Goal: Task Accomplishment & Management: Use online tool/utility

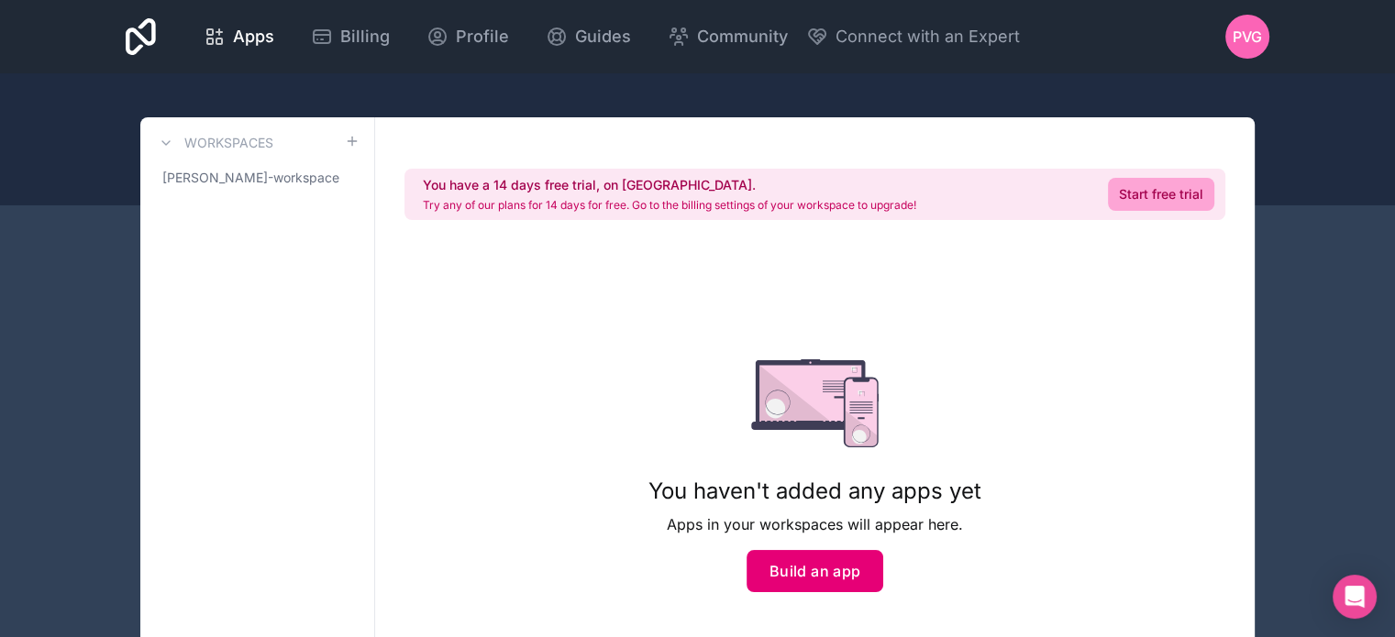
click at [795, 570] on button "Build an app" at bounding box center [816, 571] width 138 height 42
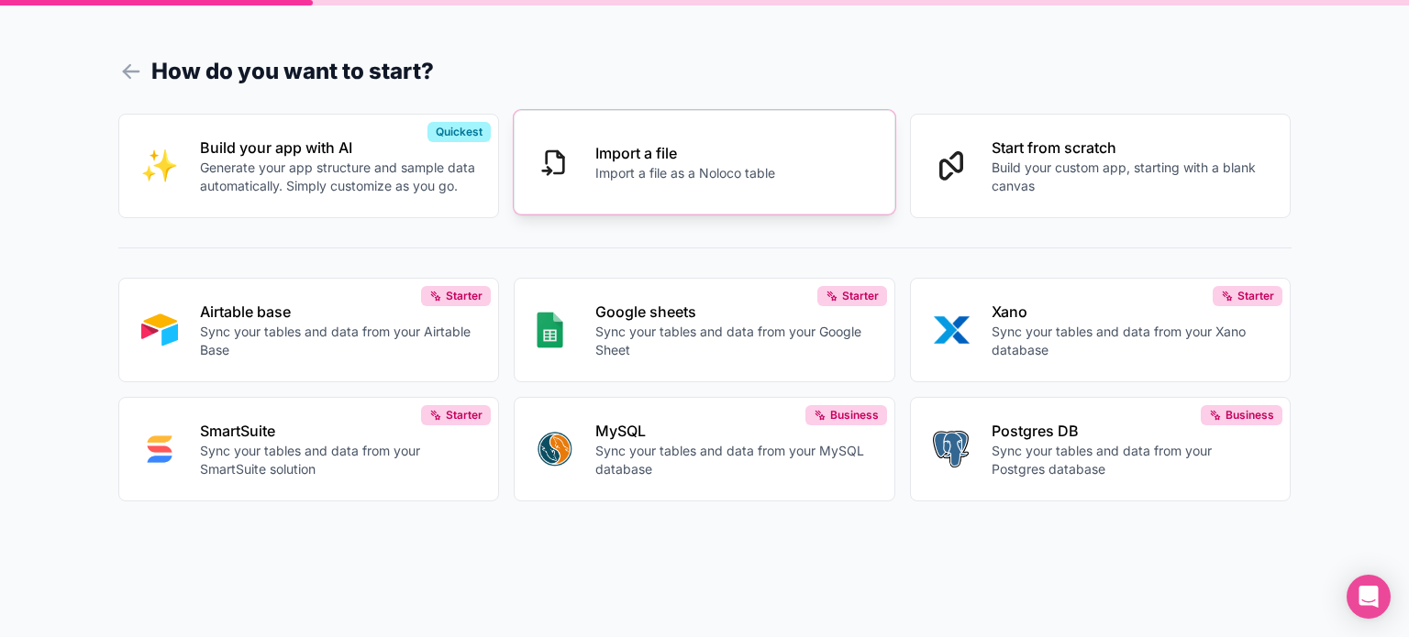
click at [769, 190] on button "Import a file Import a file as a Noloco table" at bounding box center [705, 162] width 382 height 105
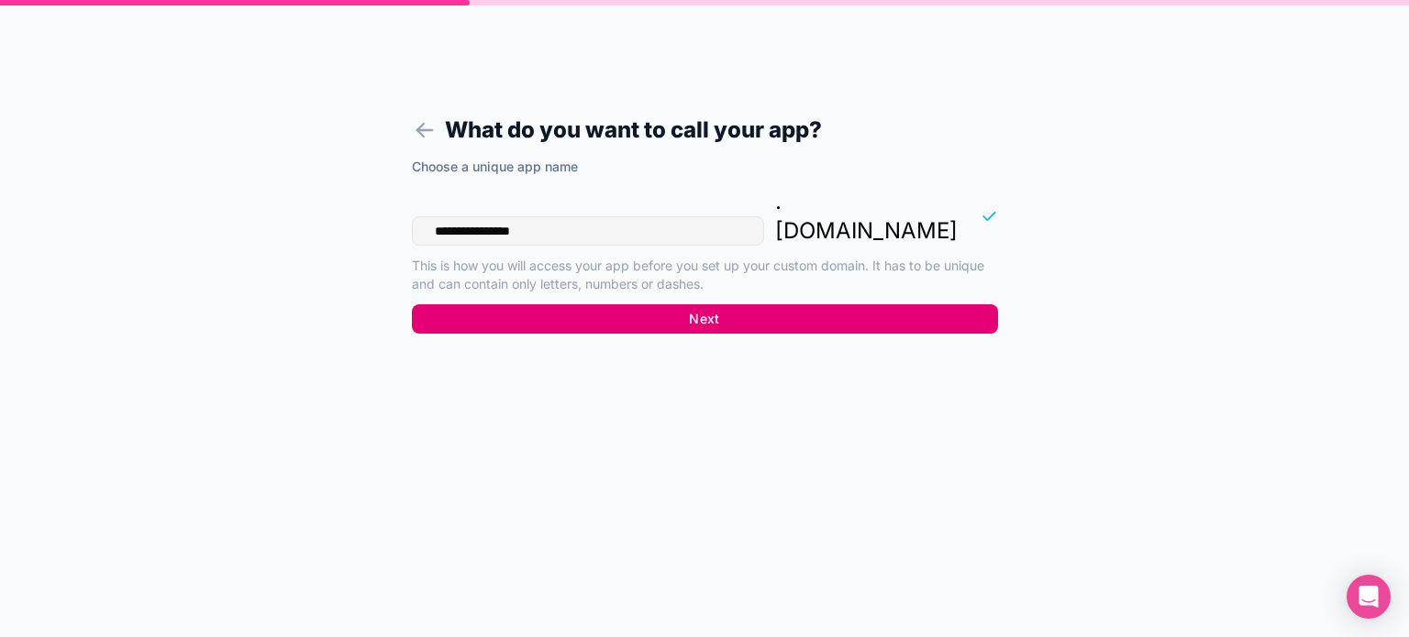
click at [616, 304] on button "Next" at bounding box center [705, 318] width 586 height 29
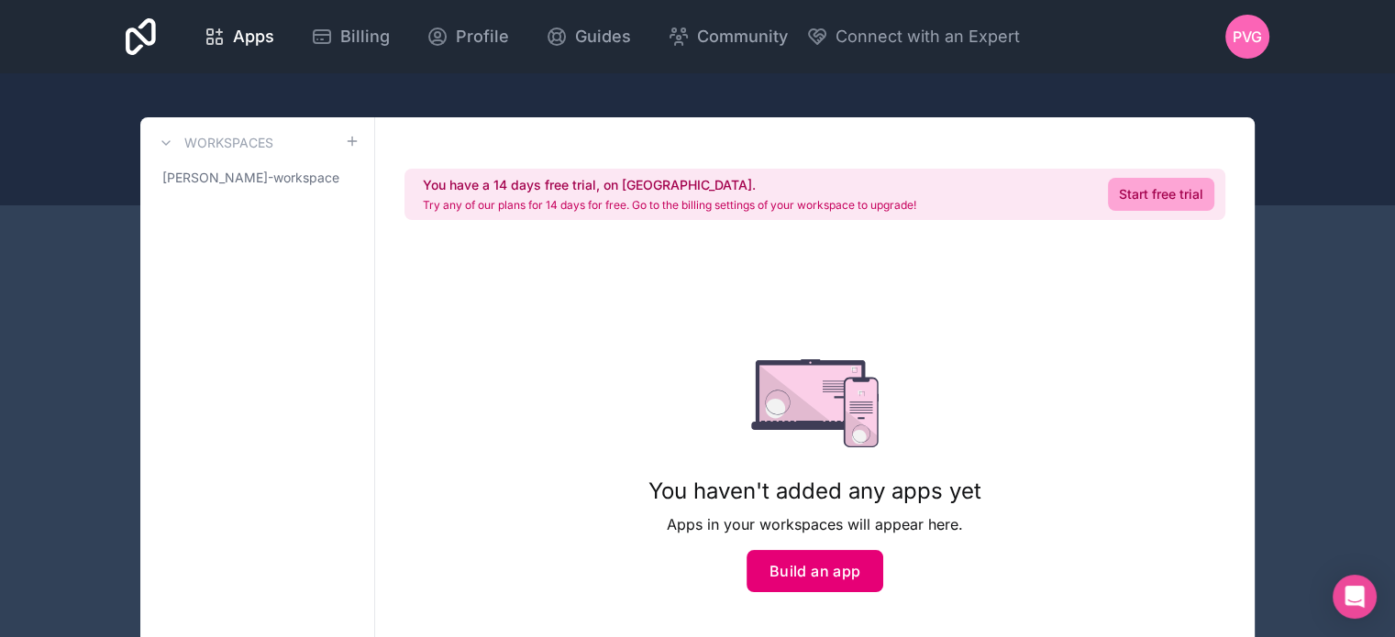
click at [786, 553] on button "Build an app" at bounding box center [816, 571] width 138 height 42
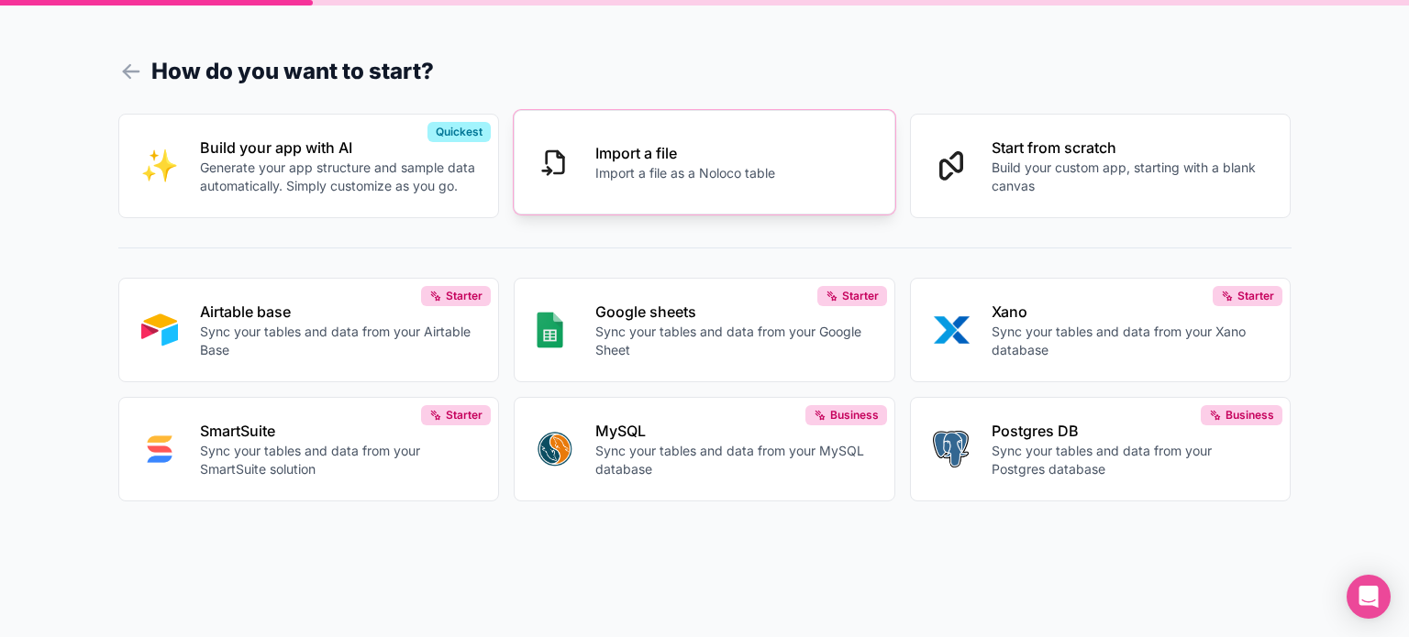
click at [642, 161] on p "Import a file" at bounding box center [685, 153] width 180 height 22
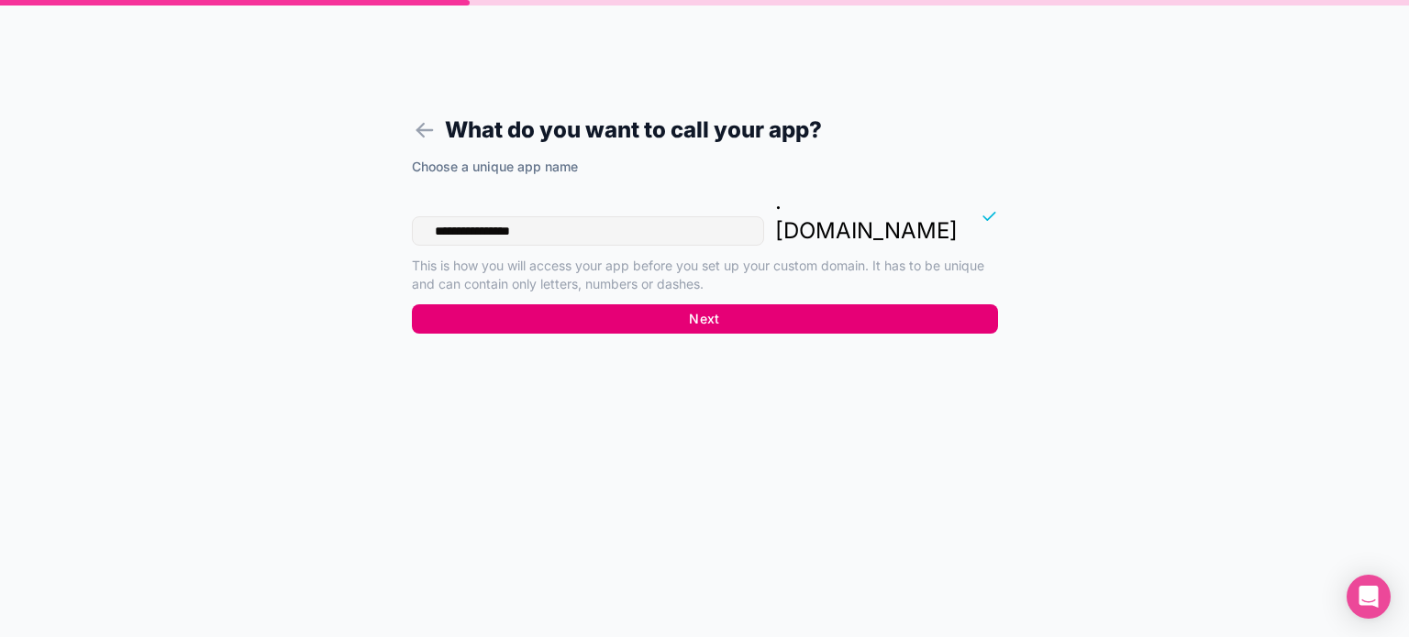
click at [665, 304] on button "Next" at bounding box center [705, 318] width 586 height 29
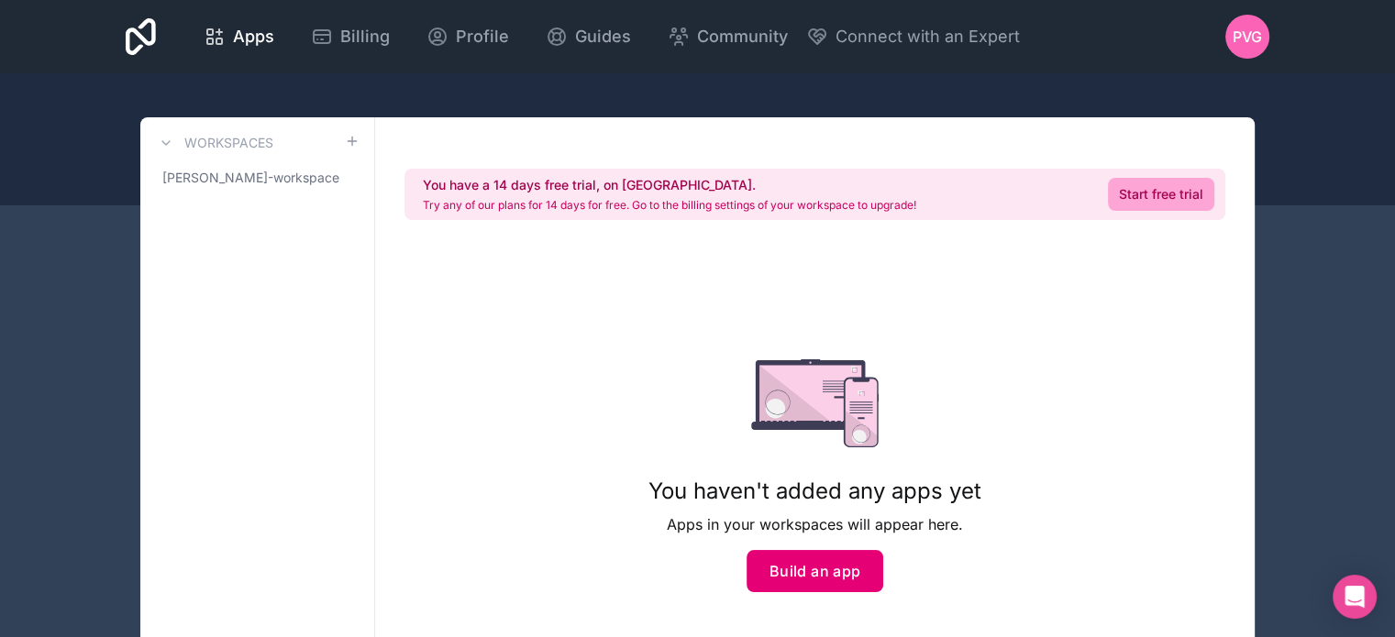
click at [827, 580] on button "Build an app" at bounding box center [816, 571] width 138 height 42
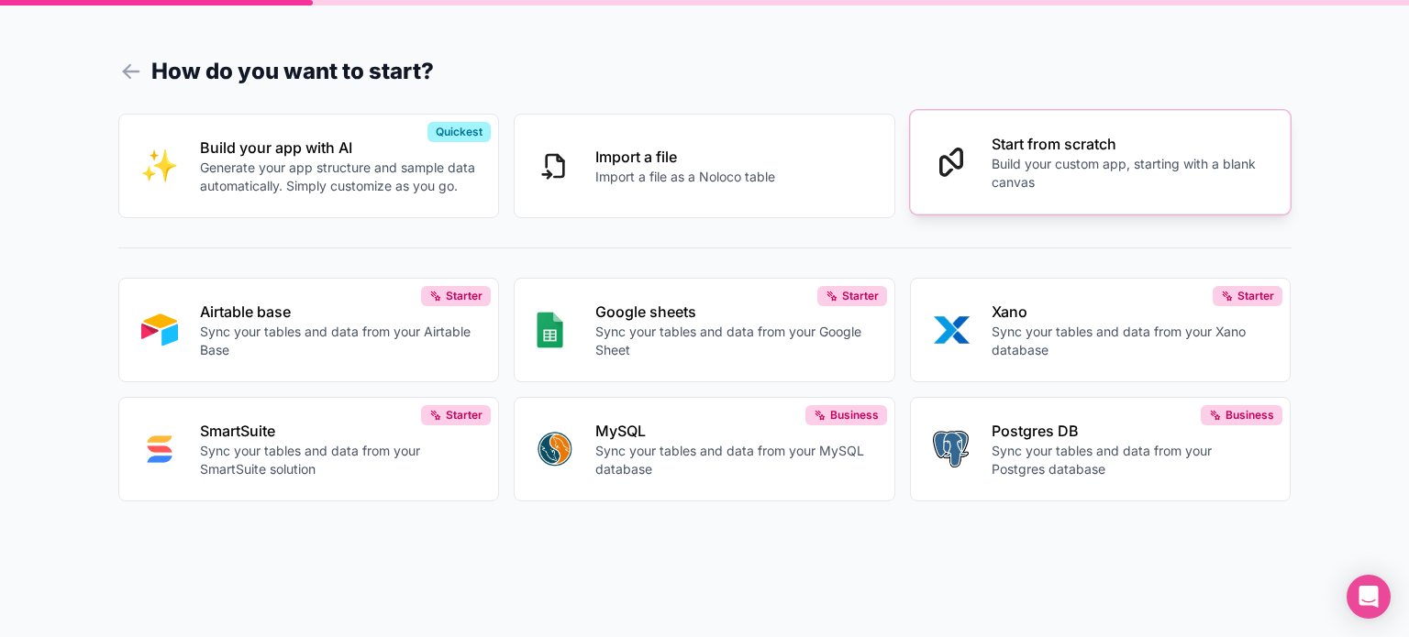
click at [1010, 186] on p "Build your custom app, starting with a blank canvas" at bounding box center [1129, 173] width 277 height 37
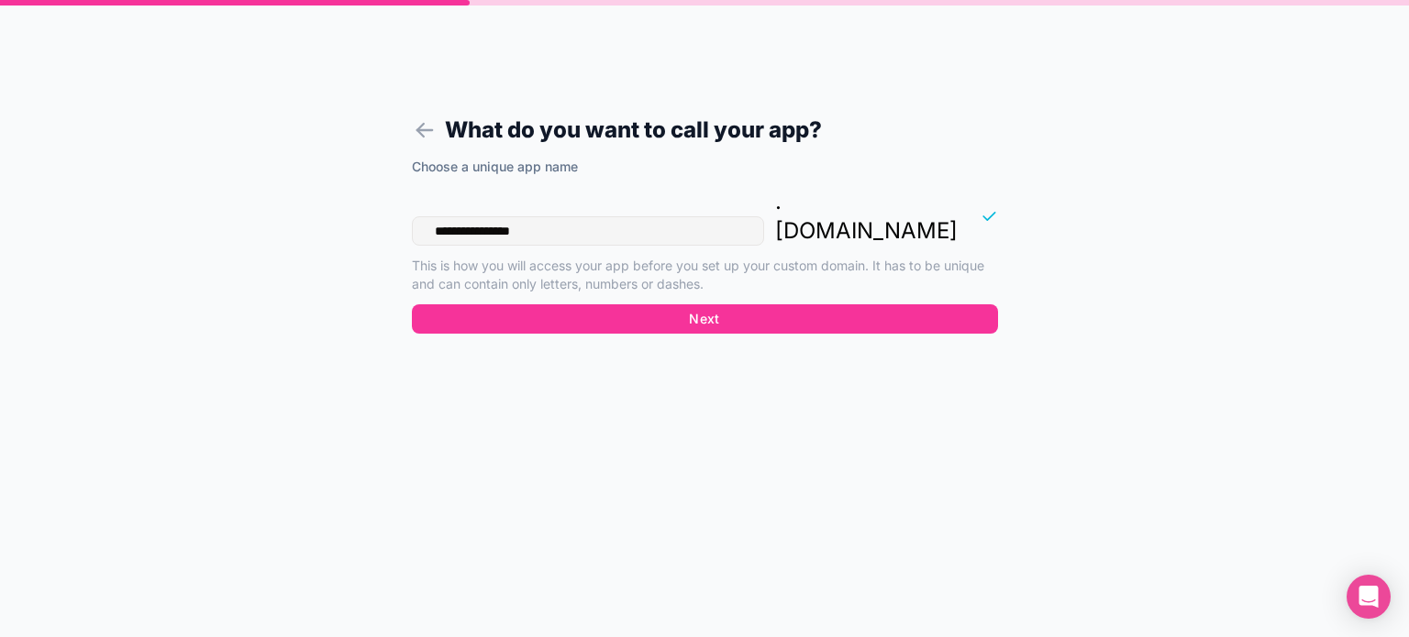
click at [710, 307] on div "**********" at bounding box center [705, 251] width 586 height 187
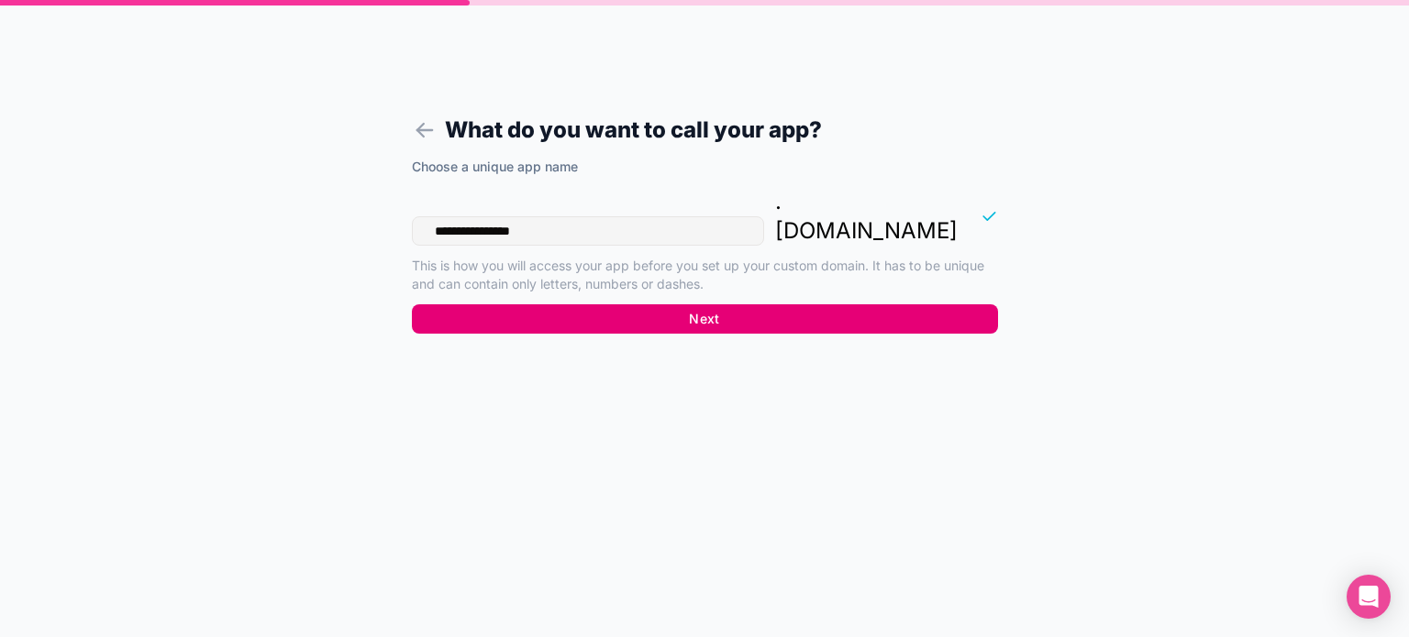
click at [726, 304] on button "Next" at bounding box center [705, 318] width 586 height 29
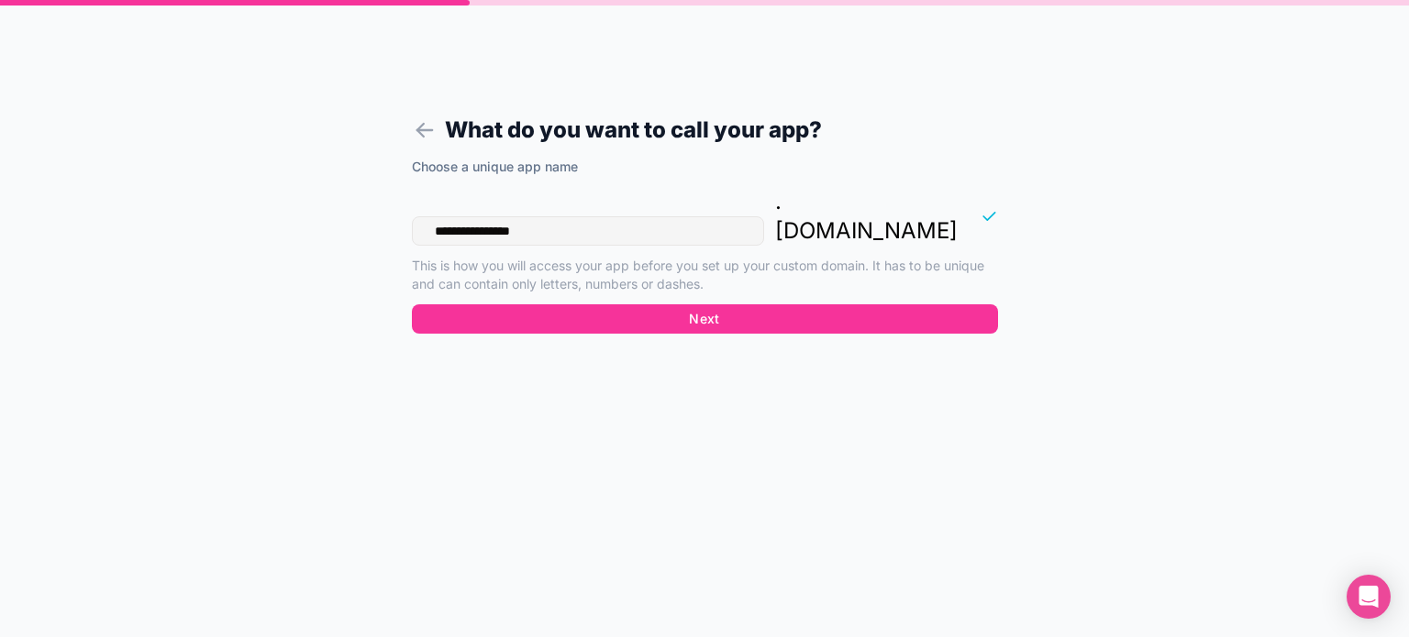
click at [778, 304] on button "Next" at bounding box center [705, 318] width 586 height 29
